Goal: Navigation & Orientation: Find specific page/section

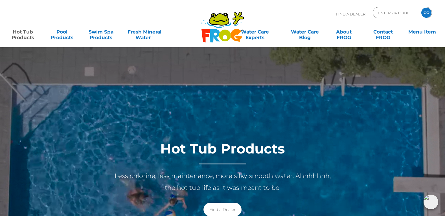
click at [26, 31] on link "Hot Tub Products" at bounding box center [23, 31] width 35 height 11
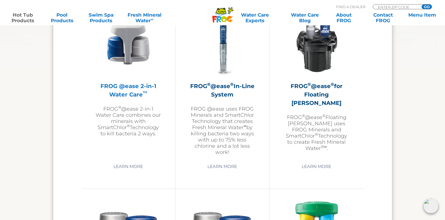
scroll to position [874, 0]
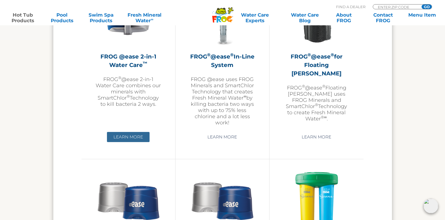
click at [134, 140] on link "Learn More" at bounding box center [128, 137] width 43 height 10
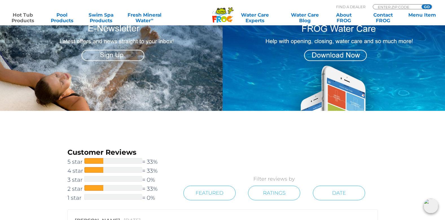
scroll to position [604, 0]
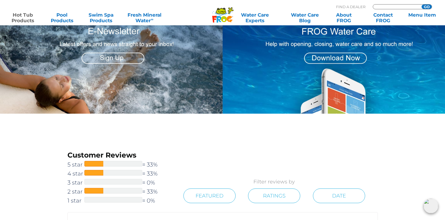
click at [383, 6] on input "Zip Code Form" at bounding box center [396, 7] width 38 height 5
type input "06037"
click at [429, 6] on input "GO" at bounding box center [426, 7] width 10 height 5
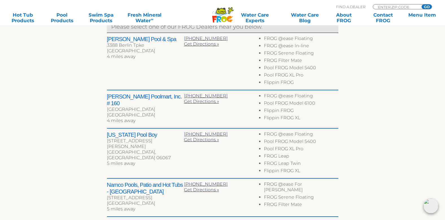
scroll to position [226, 0]
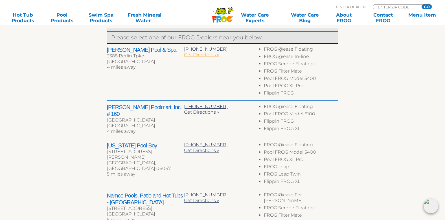
click at [200, 54] on span "Get Directions »" at bounding box center [201, 54] width 35 height 5
